Goal: Navigation & Orientation: Find specific page/section

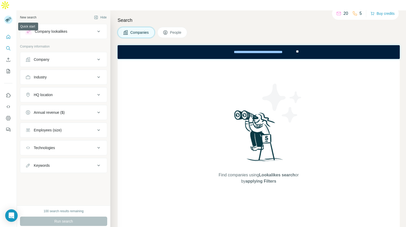
click at [9, 34] on icon "Quick start" at bounding box center [8, 36] width 5 height 5
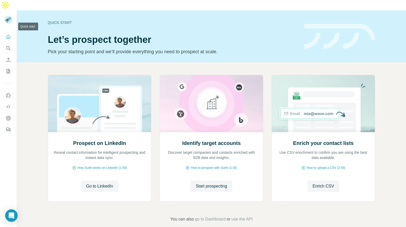
click at [8, 35] on icon "Quick start" at bounding box center [8, 37] width 4 height 4
click at [8, 69] on icon "My lists" at bounding box center [8, 71] width 5 height 5
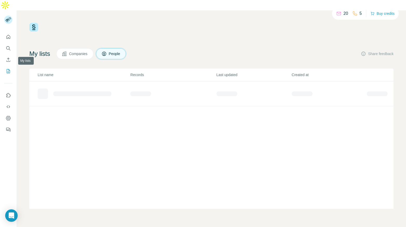
click at [8, 69] on icon "My lists" at bounding box center [8, 71] width 5 height 5
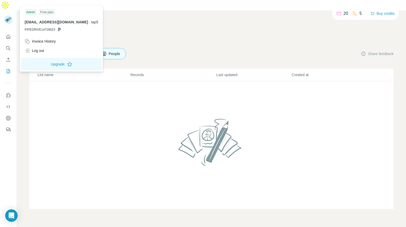
click at [9, 16] on rect at bounding box center [8, 20] width 8 height 8
click at [294, 126] on td at bounding box center [211, 145] width 364 height 128
